Goal: Task Accomplishment & Management: Use online tool/utility

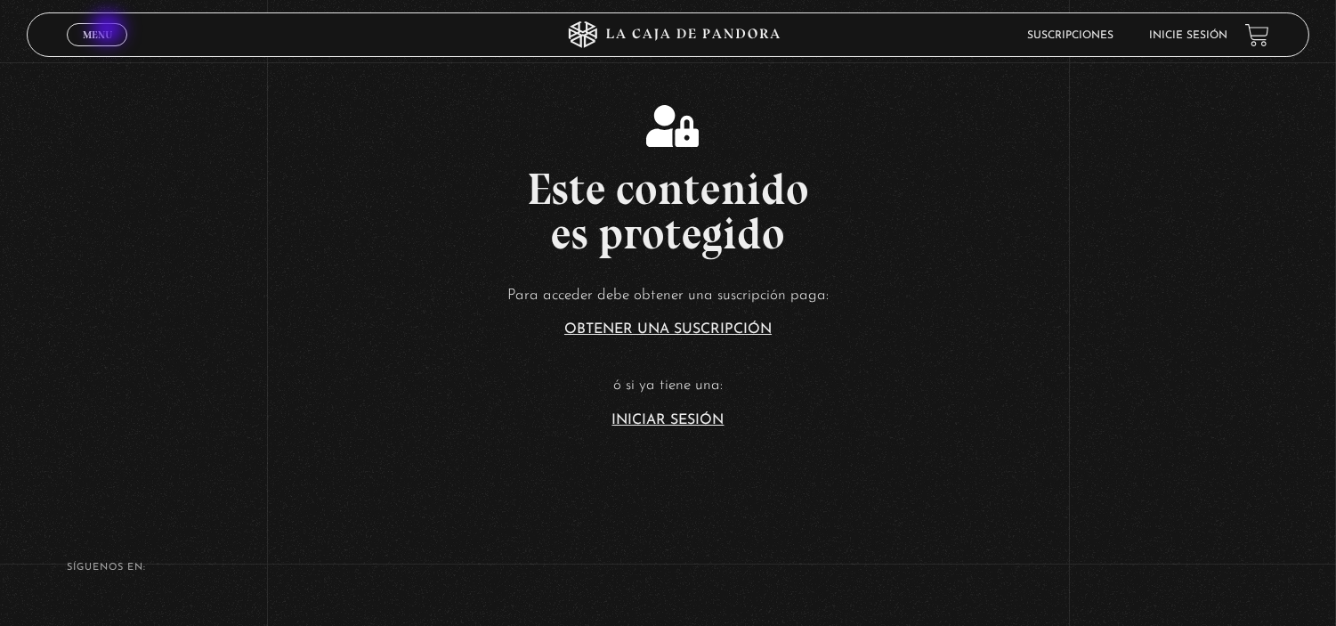
click at [109, 30] on span "Menu" at bounding box center [97, 34] width 29 height 11
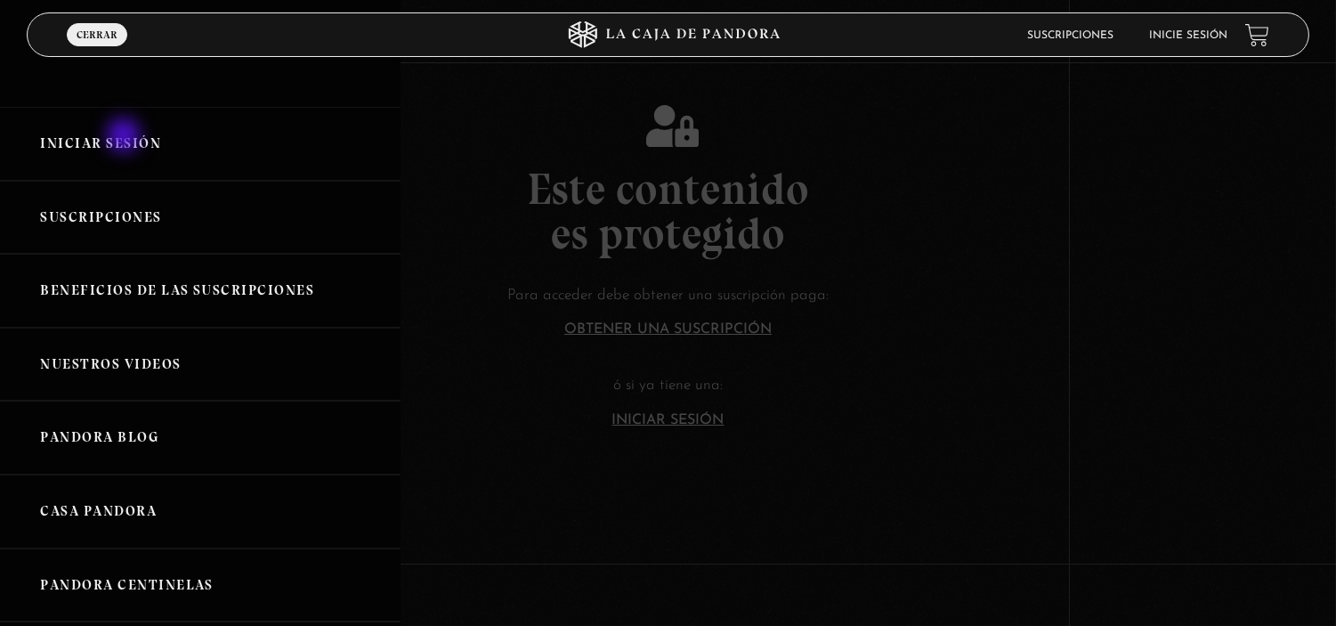
click at [125, 137] on link "Iniciar Sesión" at bounding box center [200, 144] width 400 height 74
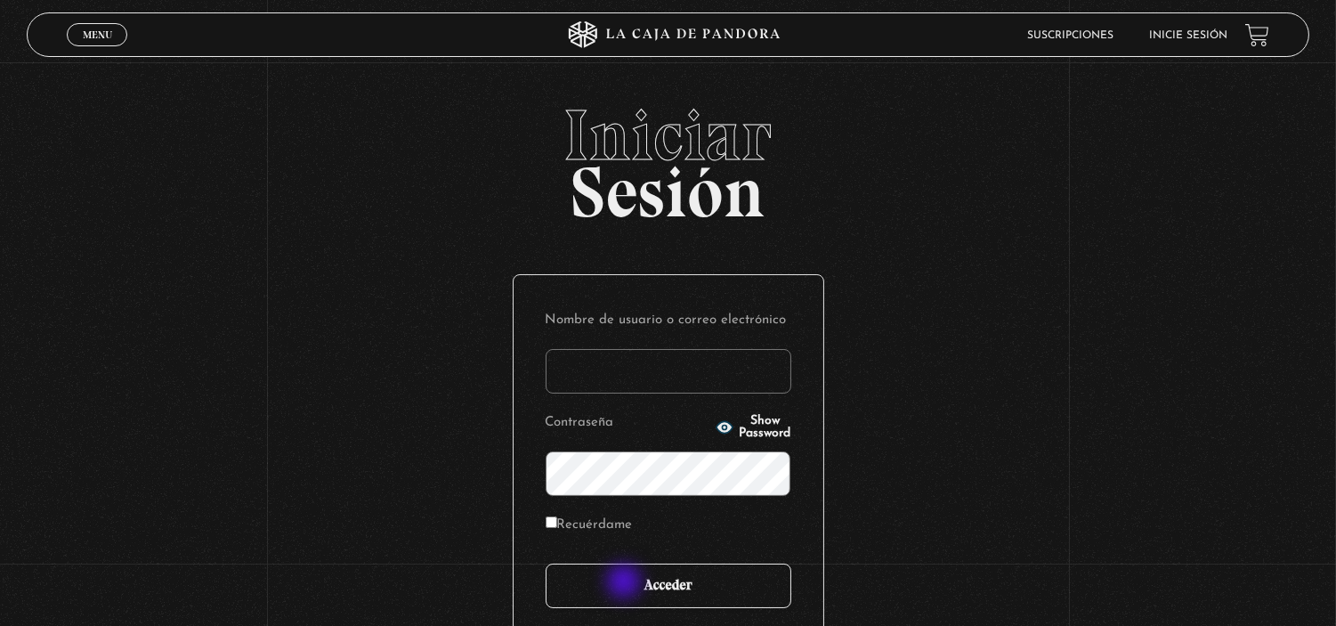
type input "[EMAIL_ADDRESS][DOMAIN_NAME]"
click at [626, 583] on input "Acceder" at bounding box center [669, 585] width 246 height 44
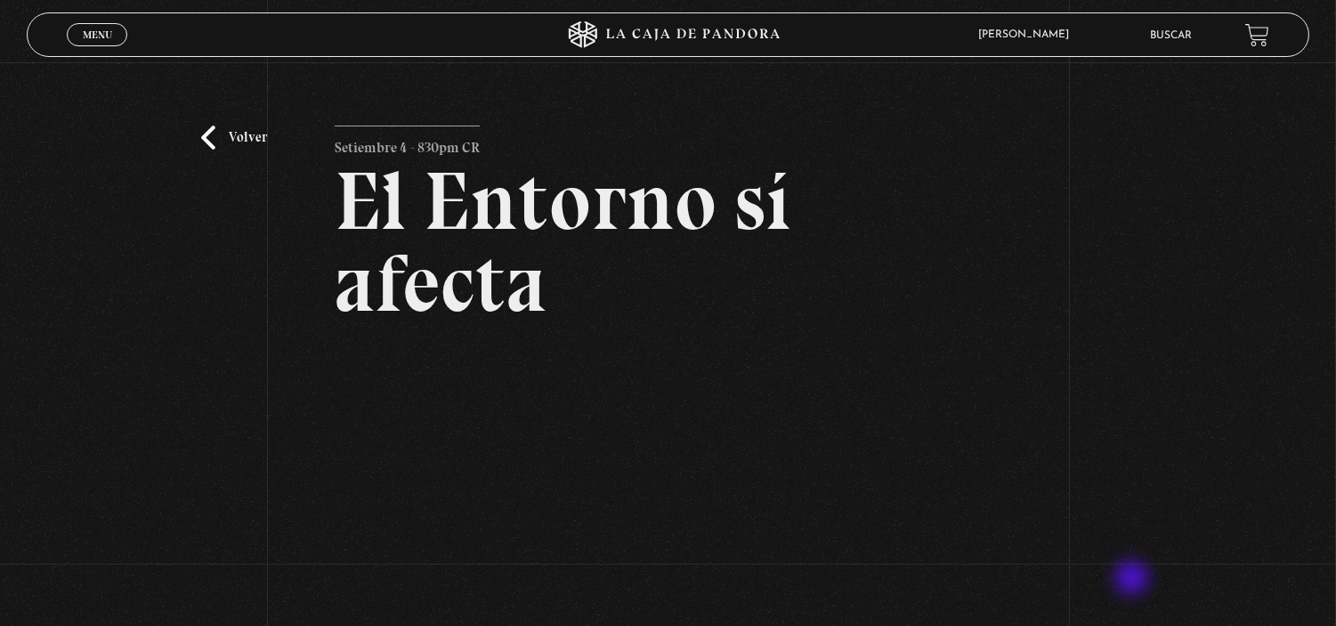
click at [1134, 579] on div "Volver Setiembre 4 - 830pm CR El Entorno sí afecta" at bounding box center [668, 412] width 1336 height 700
